Goal: Find specific page/section: Find specific page/section

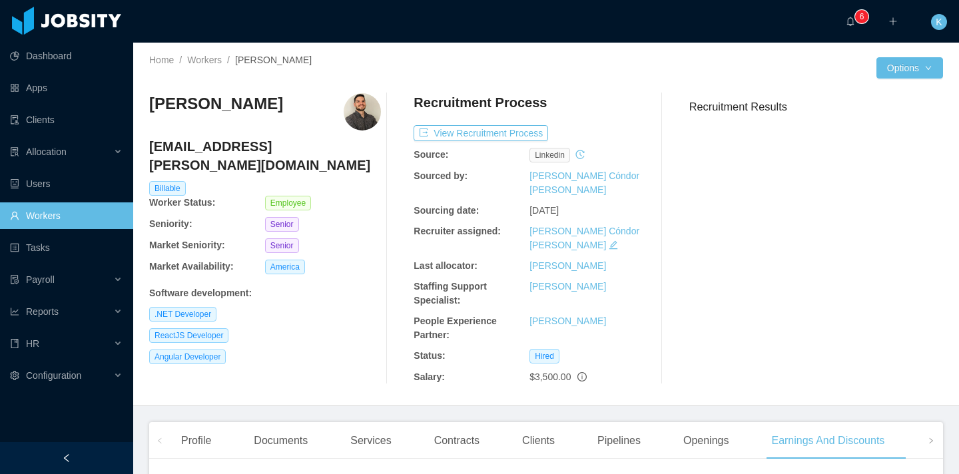
click at [28, 214] on link "Workers" at bounding box center [66, 215] width 113 height 27
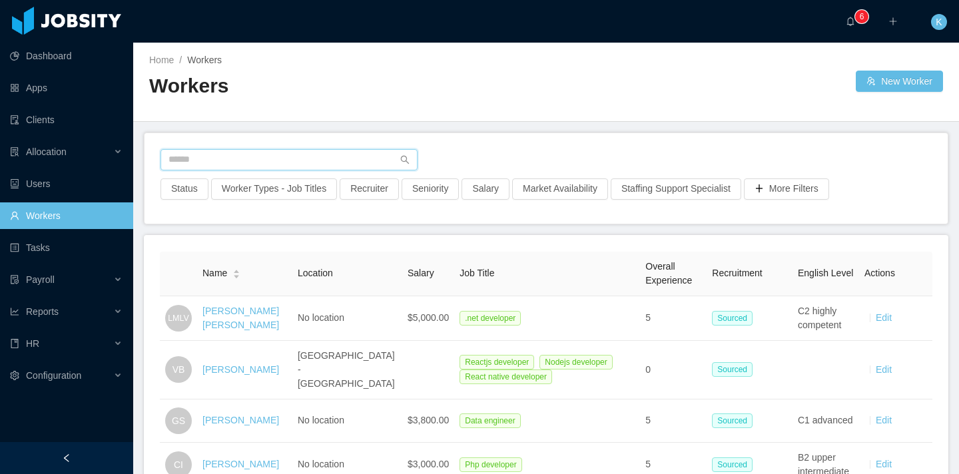
click at [282, 162] on input "text" at bounding box center [288, 159] width 257 height 21
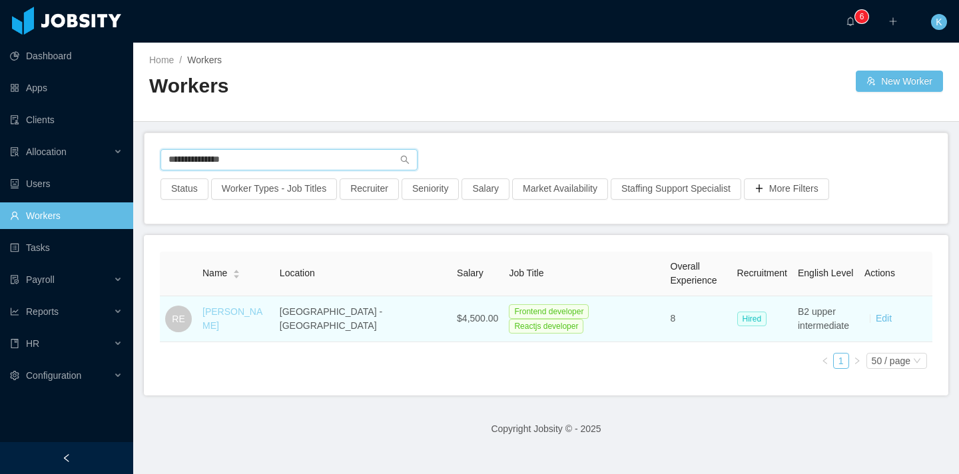
type input "**********"
click at [228, 320] on link "[PERSON_NAME]" at bounding box center [232, 318] width 60 height 25
